Goal: Task Accomplishment & Management: Use online tool/utility

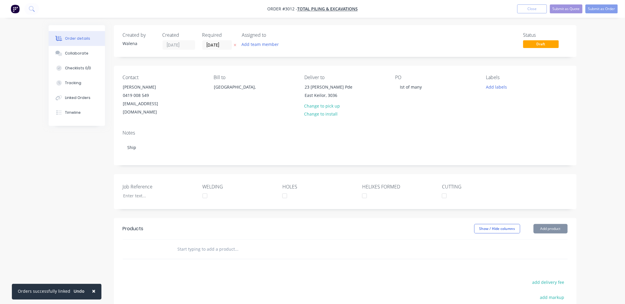
click at [529, 8] on button "Close" at bounding box center [532, 8] width 30 height 9
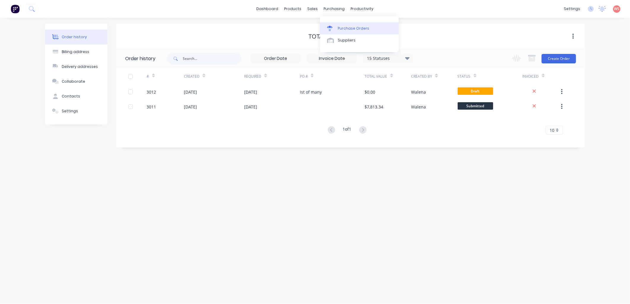
click at [354, 33] on link "Purchase Orders" at bounding box center [359, 28] width 79 height 12
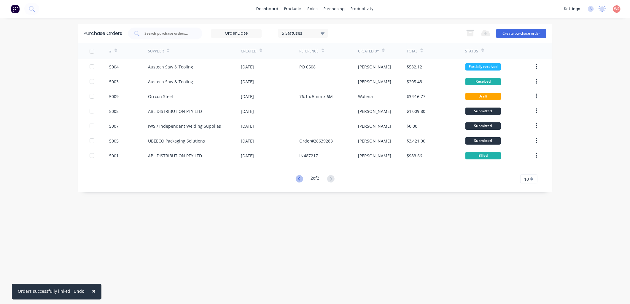
click at [297, 180] on icon at bounding box center [299, 178] width 7 height 7
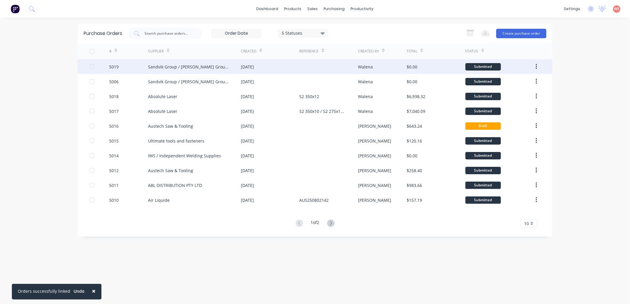
click at [184, 67] on div "Sandvik Group / [PERSON_NAME] Group ([GEOGRAPHIC_DATA]) Pty Ltd" at bounding box center [188, 67] width 81 height 6
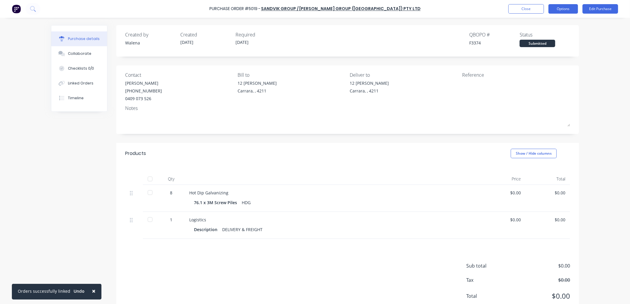
click at [560, 5] on button "Options" at bounding box center [563, 8] width 30 height 9
click at [537, 22] on div "Print / Email" at bounding box center [550, 24] width 46 height 9
click at [544, 47] on div "Without pricing" at bounding box center [550, 48] width 46 height 9
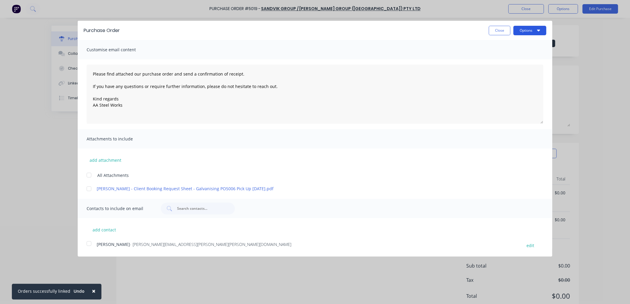
click at [542, 28] on button "Options" at bounding box center [529, 30] width 33 height 9
click at [525, 43] on div "Print" at bounding box center [518, 45] width 46 height 9
click at [603, 96] on div "Purchase Order Close Options Print Email Customise email content Please find at…" at bounding box center [315, 152] width 630 height 304
click at [498, 30] on button "Close" at bounding box center [500, 30] width 22 height 9
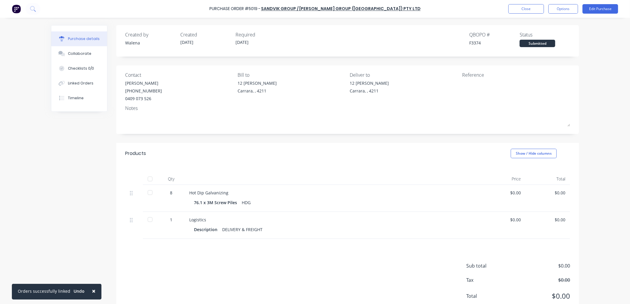
click at [45, 193] on div "Purchase details Collaborate Checklists 0/0 Linked Orders Timeline Created by […" at bounding box center [315, 143] width 540 height 275
